Goal: Task Accomplishment & Management: Use online tool/utility

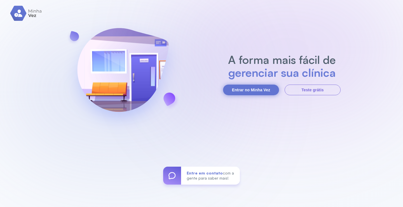
click at [253, 87] on button "Entrar no Minha Vez" at bounding box center [251, 90] width 56 height 11
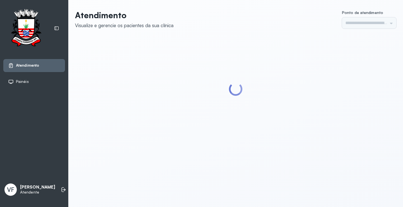
type input "*********"
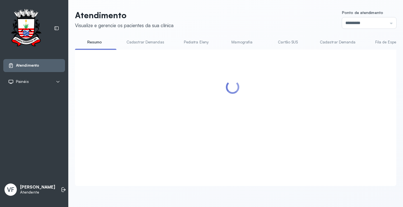
scroll to position [0, 0]
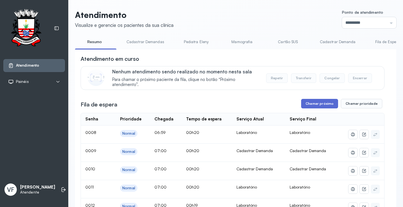
click at [314, 102] on button "Chamar próximo" at bounding box center [319, 104] width 37 height 10
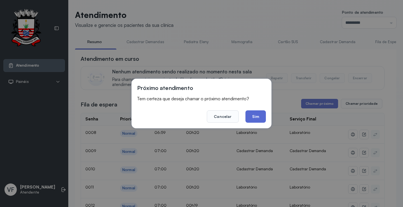
click at [254, 113] on button "Sim" at bounding box center [256, 116] width 20 height 12
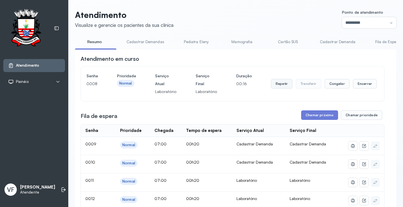
click at [277, 84] on button "Repetir" at bounding box center [282, 84] width 22 height 10
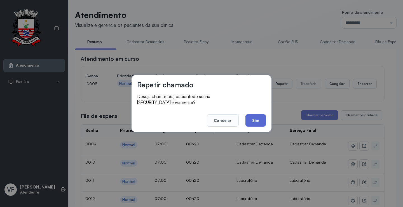
click at [259, 117] on button "Sim" at bounding box center [256, 120] width 20 height 12
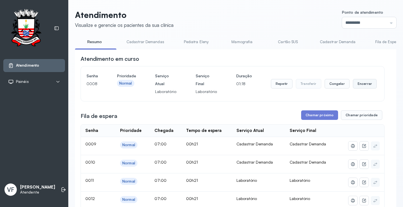
click at [355, 83] on button "Encerrar" at bounding box center [365, 84] width 24 height 10
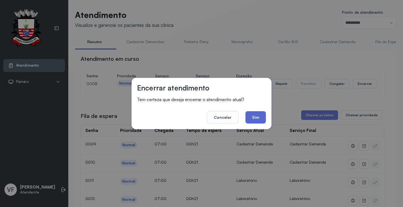
click at [256, 115] on button "Sim" at bounding box center [256, 117] width 20 height 12
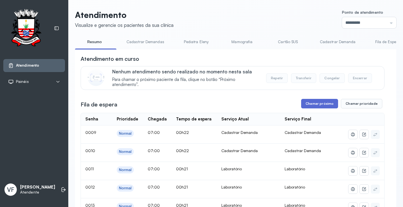
click at [316, 104] on button "Chamar próximo" at bounding box center [319, 104] width 37 height 10
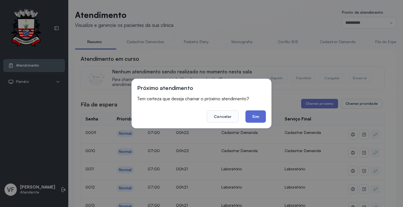
click at [257, 115] on button "Sim" at bounding box center [256, 116] width 20 height 12
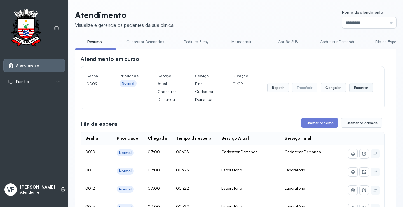
click at [355, 88] on button "Encerrar" at bounding box center [362, 88] width 24 height 10
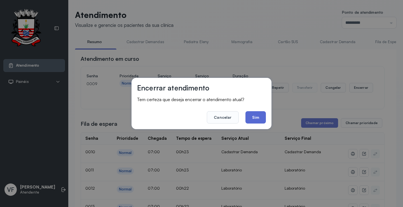
click at [254, 117] on button "Sim" at bounding box center [256, 117] width 20 height 12
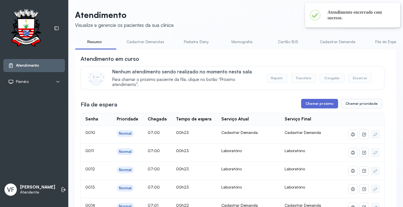
click at [312, 103] on button "Chamar próximo" at bounding box center [319, 104] width 37 height 10
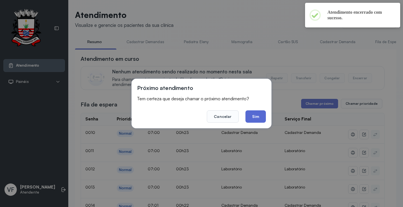
click at [255, 115] on button "Sim" at bounding box center [256, 116] width 20 height 12
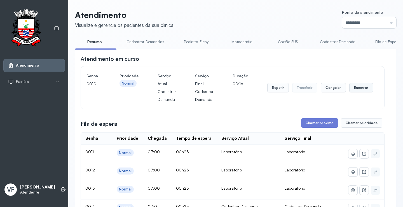
click at [357, 89] on button "Encerrar" at bounding box center [362, 88] width 24 height 10
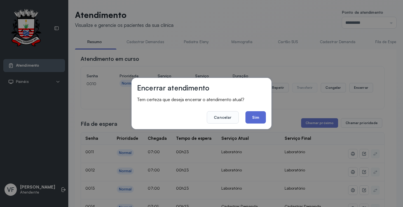
click at [254, 115] on button "Sim" at bounding box center [256, 117] width 20 height 12
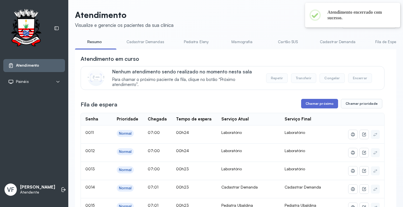
click at [317, 104] on button "Chamar próximo" at bounding box center [319, 104] width 37 height 10
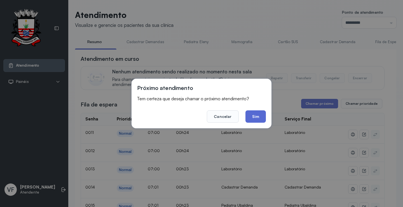
click at [256, 114] on button "Sim" at bounding box center [256, 116] width 20 height 12
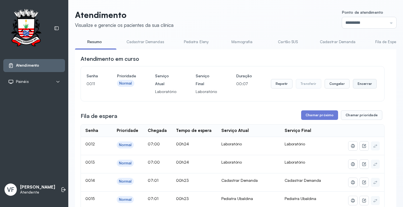
click at [359, 83] on button "Encerrar" at bounding box center [365, 84] width 24 height 10
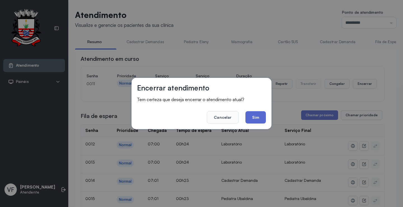
click at [255, 115] on button "Sim" at bounding box center [256, 117] width 20 height 12
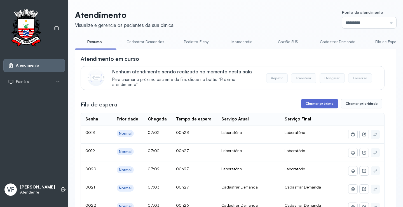
click at [320, 101] on button "Chamar próximo" at bounding box center [319, 104] width 37 height 10
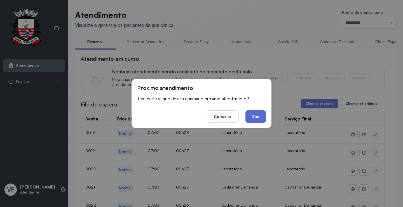
click at [252, 115] on button "Sim" at bounding box center [256, 116] width 20 height 12
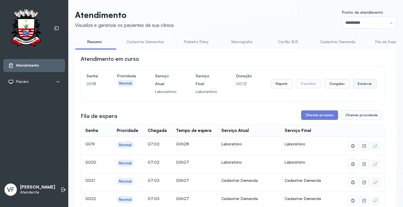
click at [360, 83] on button "Encerrar" at bounding box center [365, 84] width 24 height 10
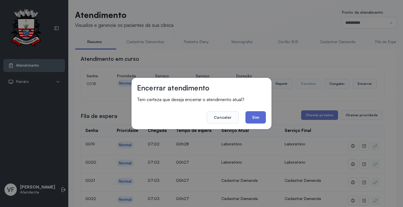
click at [257, 115] on button "Sim" at bounding box center [256, 117] width 20 height 12
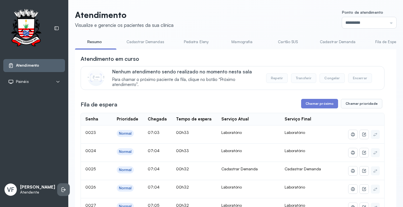
click at [61, 187] on icon at bounding box center [64, 190] width 6 height 6
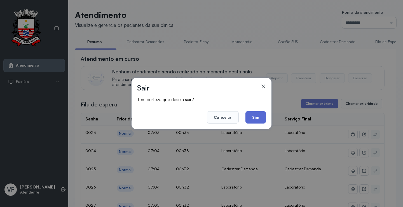
click at [255, 115] on button "Sim" at bounding box center [256, 117] width 20 height 12
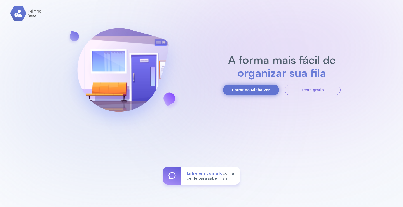
click at [256, 86] on button "Entrar no Minha Vez" at bounding box center [251, 90] width 56 height 11
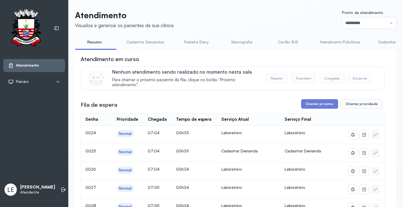
click at [322, 40] on link "Atendimento Policlínica" at bounding box center [341, 42] width 52 height 9
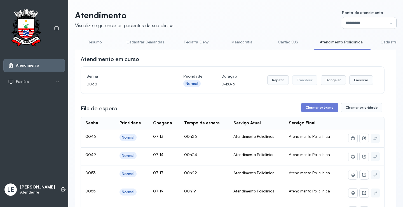
click at [372, 20] on input "*********" at bounding box center [369, 22] width 54 height 11
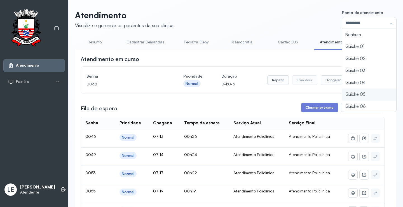
type input "*********"
click at [356, 92] on div "Atendimento Visualize e gerencie os pacientes da sua clínica Ponto de atendimen…" at bounding box center [236, 190] width 322 height 360
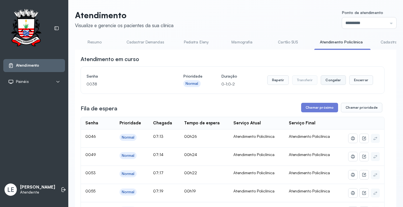
click at [330, 83] on button "Congelar" at bounding box center [333, 80] width 25 height 10
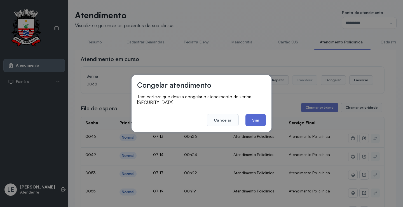
click at [255, 114] on button "Sim" at bounding box center [256, 120] width 20 height 12
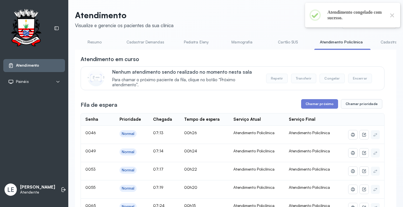
click at [314, 104] on button "Chamar próximo" at bounding box center [319, 104] width 37 height 10
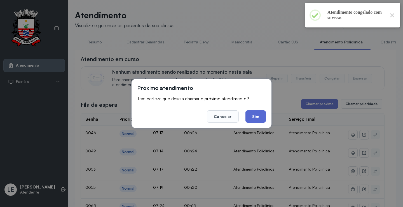
click at [255, 115] on button "Sim" at bounding box center [256, 116] width 20 height 12
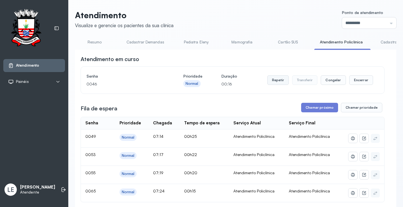
click at [285, 79] on button "Repetir" at bounding box center [278, 80] width 22 height 10
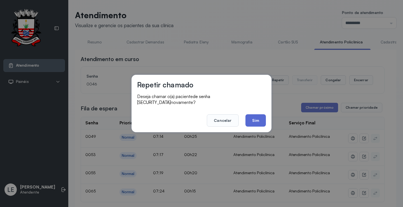
click at [255, 114] on button "Sim" at bounding box center [256, 120] width 20 height 12
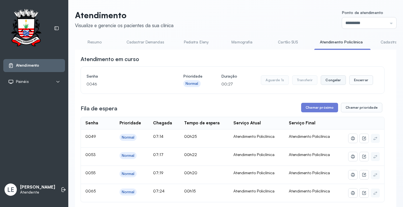
click at [331, 80] on button "Congelar" at bounding box center [333, 80] width 25 height 10
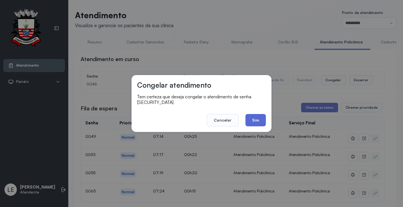
click at [260, 116] on button "Sim" at bounding box center [256, 120] width 20 height 12
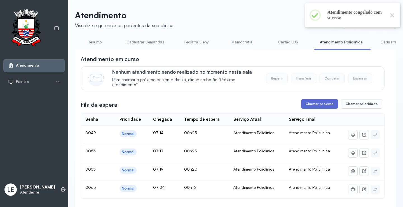
click at [323, 106] on button "Chamar próximo" at bounding box center [319, 104] width 37 height 10
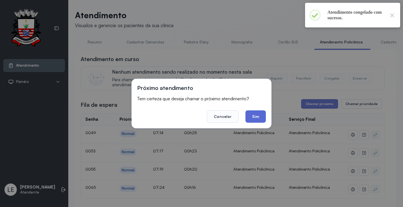
click at [262, 114] on button "Sim" at bounding box center [256, 116] width 20 height 12
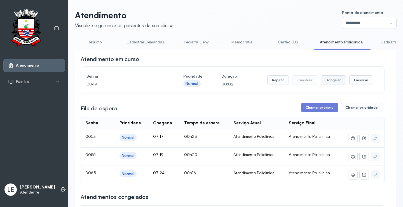
click at [334, 80] on button "Congelar" at bounding box center [333, 80] width 25 height 10
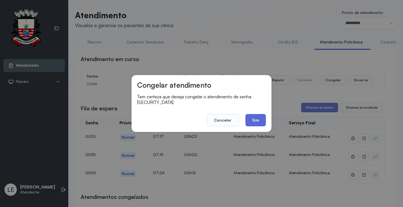
click at [252, 114] on button "Sim" at bounding box center [256, 120] width 20 height 12
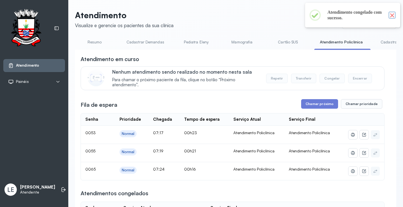
click at [391, 17] on button "×" at bounding box center [392, 14] width 7 height 7
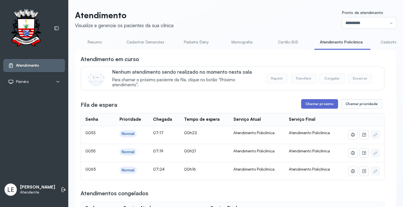
click at [321, 104] on button "Chamar próximo" at bounding box center [319, 104] width 37 height 10
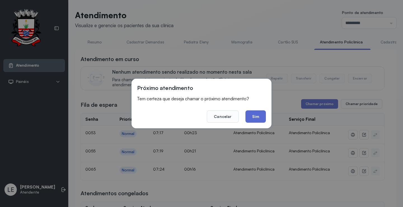
click at [264, 117] on button "Sim" at bounding box center [256, 116] width 20 height 12
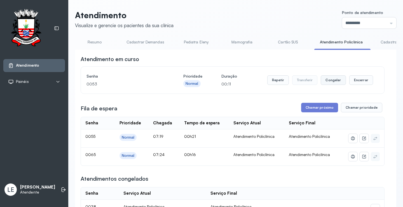
click at [326, 80] on button "Congelar" at bounding box center [333, 80] width 25 height 10
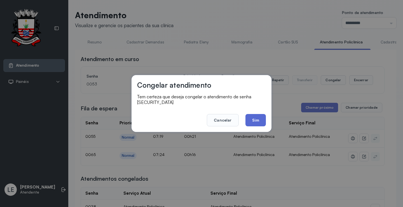
click at [251, 116] on button "Sim" at bounding box center [256, 120] width 20 height 12
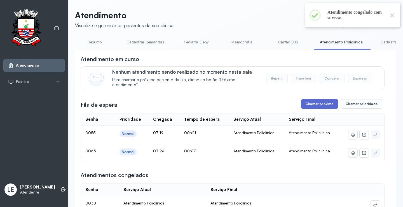
click at [323, 106] on button "Chamar próximo" at bounding box center [319, 104] width 37 height 10
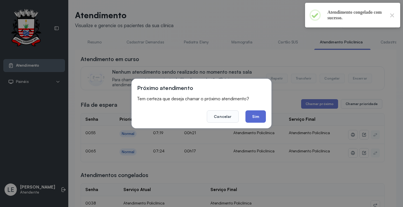
click at [262, 116] on button "Sim" at bounding box center [256, 116] width 20 height 12
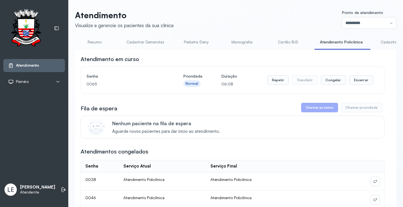
click at [91, 44] on link "Resumo" at bounding box center [94, 42] width 39 height 9
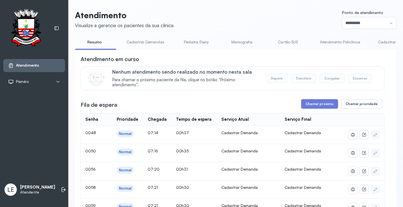
click at [333, 44] on link "Atendimento Policlínica" at bounding box center [341, 42] width 52 height 9
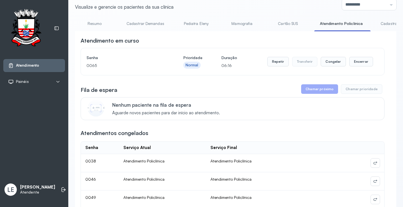
scroll to position [56, 0]
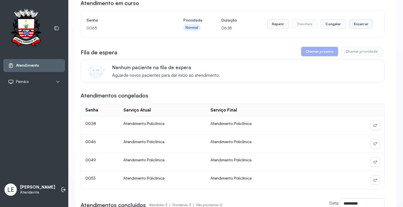
click at [361, 25] on button "Encerrar" at bounding box center [362, 24] width 24 height 10
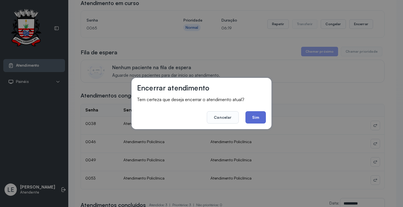
click at [254, 113] on button "Sim" at bounding box center [256, 117] width 20 height 12
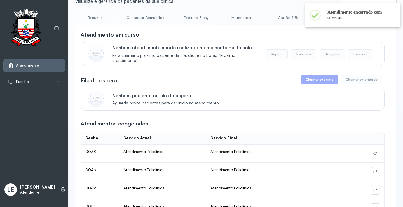
scroll to position [0, 0]
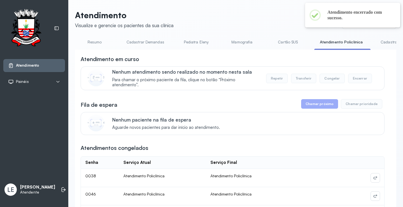
click at [94, 40] on link "Resumo" at bounding box center [94, 42] width 39 height 9
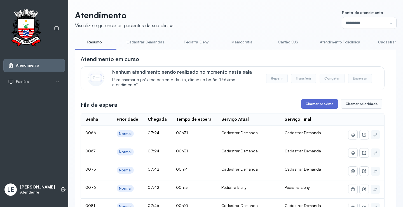
click at [320, 103] on button "Chamar próximo" at bounding box center [319, 104] width 37 height 10
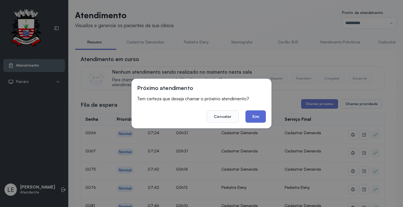
click at [262, 118] on button "Sim" at bounding box center [256, 116] width 20 height 12
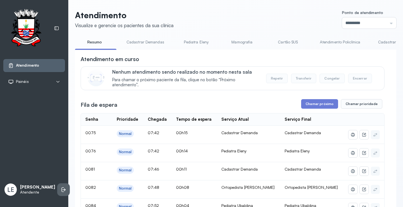
click at [61, 189] on li at bounding box center [63, 189] width 12 height 12
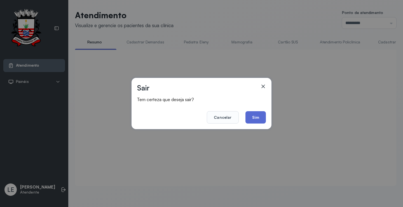
click at [255, 118] on button "Sim" at bounding box center [256, 117] width 20 height 12
